Goal: Task Accomplishment & Management: Manage account settings

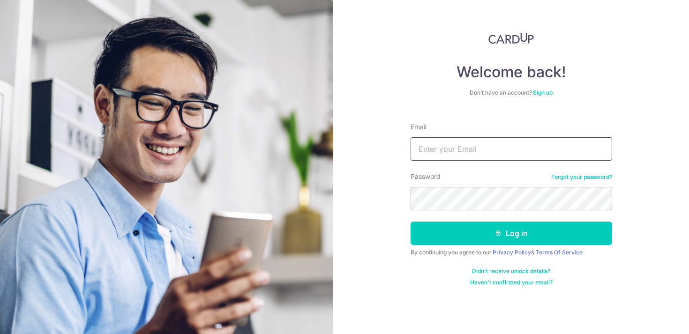
type input "[EMAIL_ADDRESS][DOMAIN_NAME]"
click at [395, 196] on div "Welcome back! Don’t have an account? Sign up Email [EMAIL_ADDRESS][DOMAIN_NAME]…" at bounding box center [511, 167] width 356 height 334
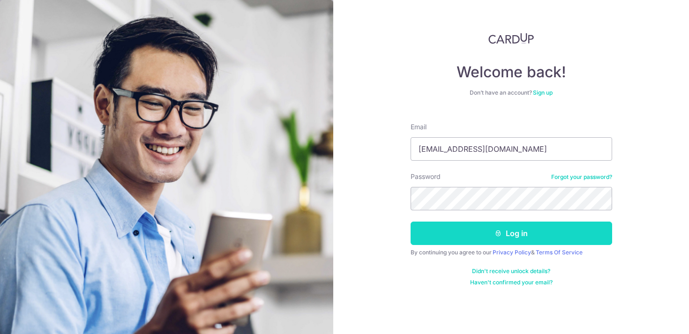
click at [475, 229] on button "Log in" at bounding box center [512, 233] width 202 height 23
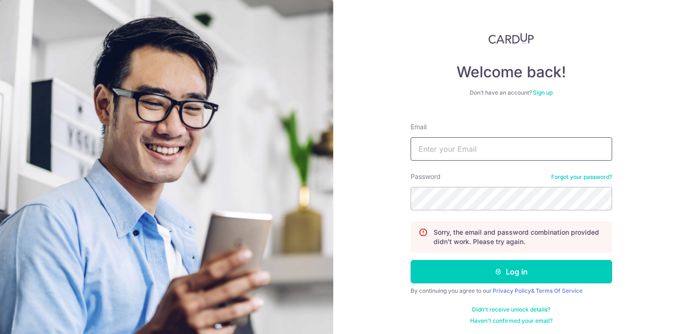
click at [482, 148] on input "Email" at bounding box center [512, 148] width 202 height 23
type input "[EMAIL_ADDRESS][DOMAIN_NAME]"
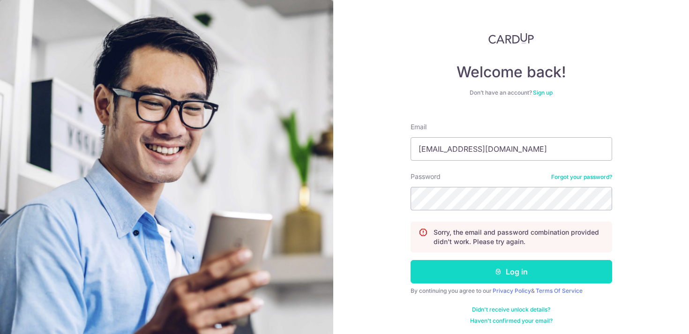
click at [522, 278] on button "Log in" at bounding box center [512, 271] width 202 height 23
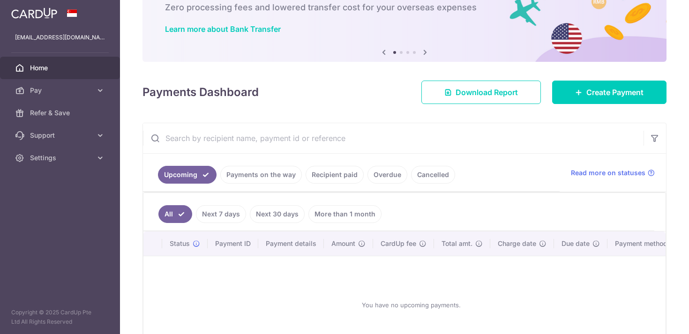
scroll to position [74, 0]
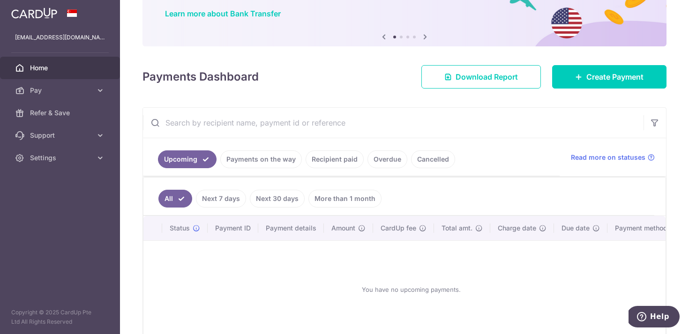
click at [317, 161] on link "Recipient paid" at bounding box center [335, 160] width 58 height 18
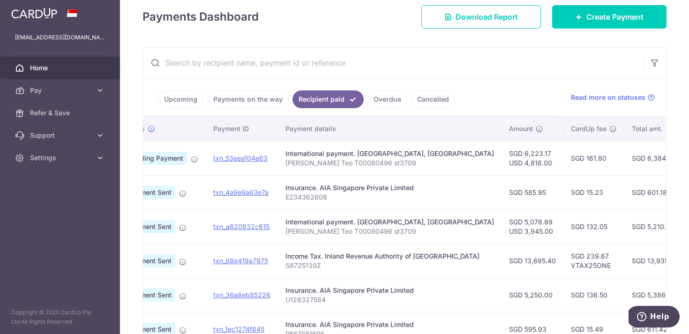
scroll to position [0, 23]
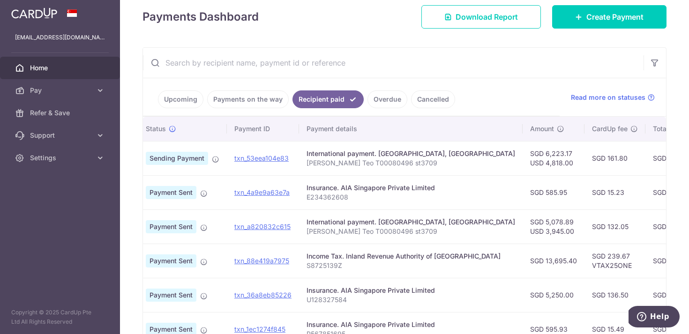
click at [186, 159] on span "Sending Payment" at bounding box center [177, 158] width 62 height 13
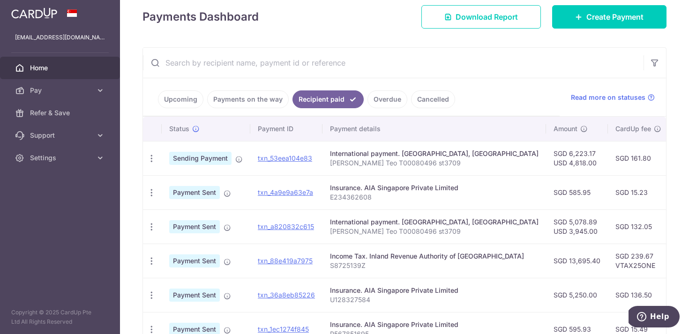
scroll to position [0, 0]
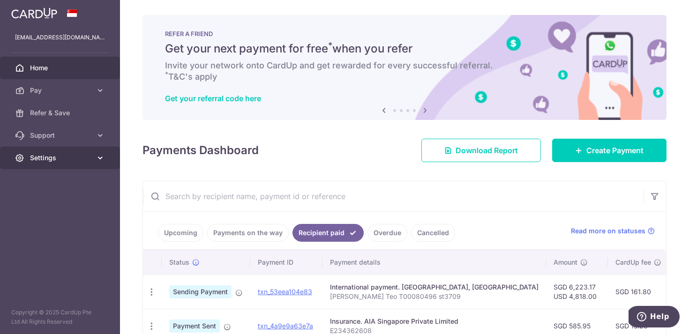
click at [59, 160] on span "Settings" at bounding box center [61, 157] width 62 height 9
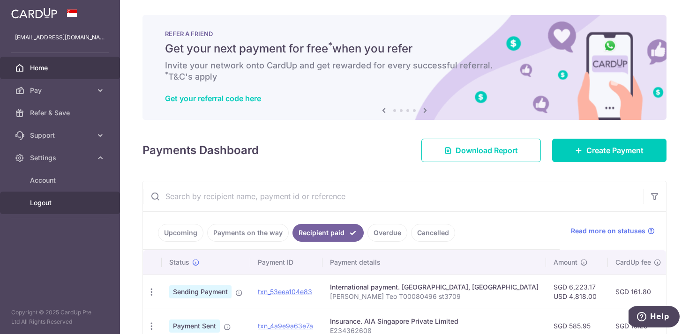
click at [51, 203] on span "Logout" at bounding box center [61, 202] width 62 height 9
